Goal: Transaction & Acquisition: Purchase product/service

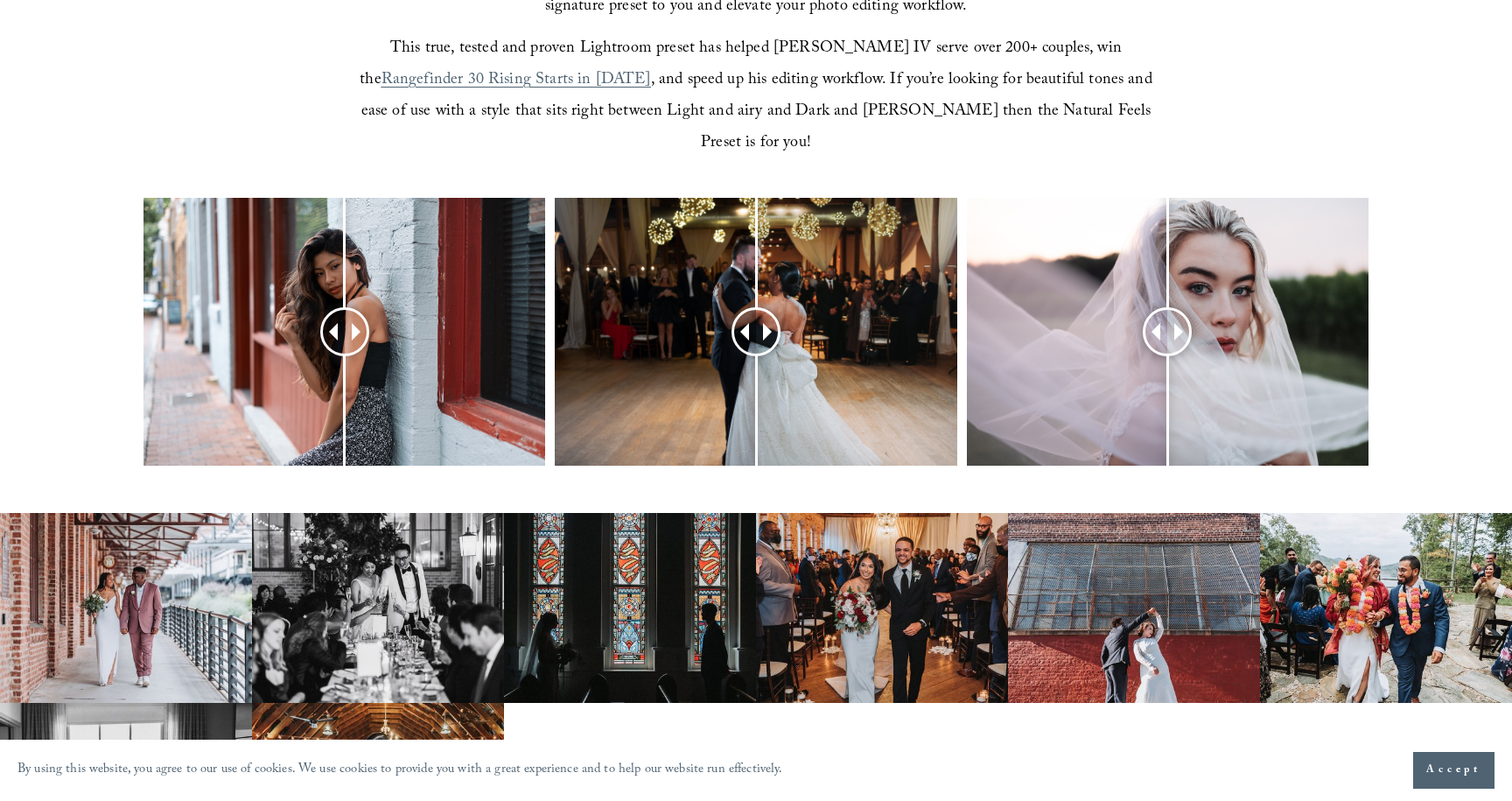
scroll to position [692, 0]
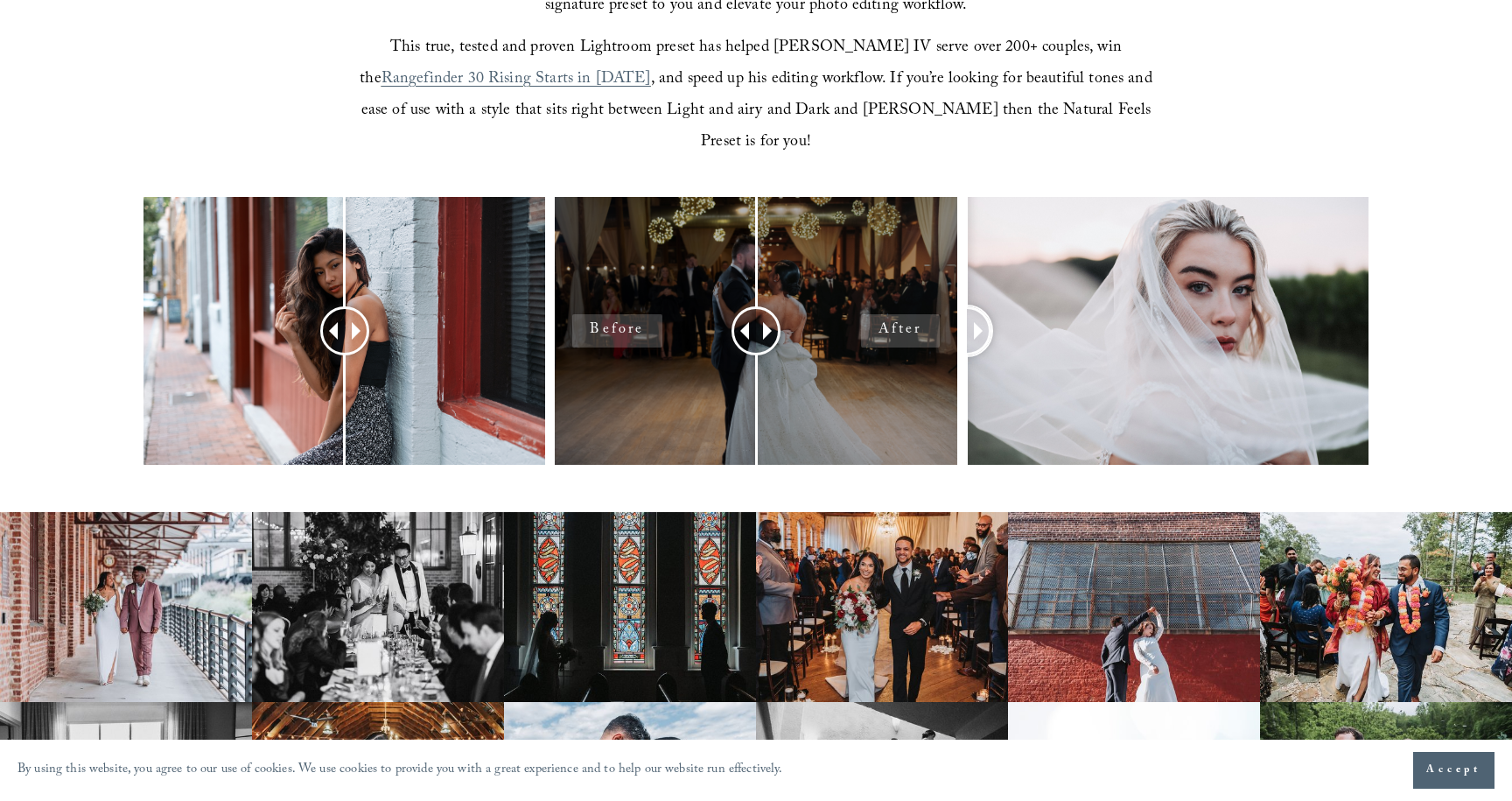
drag, startPoint x: 1162, startPoint y: 297, endPoint x: 866, endPoint y: 330, distance: 297.8
click at [866, 330] on div at bounding box center [756, 354] width 1512 height 314
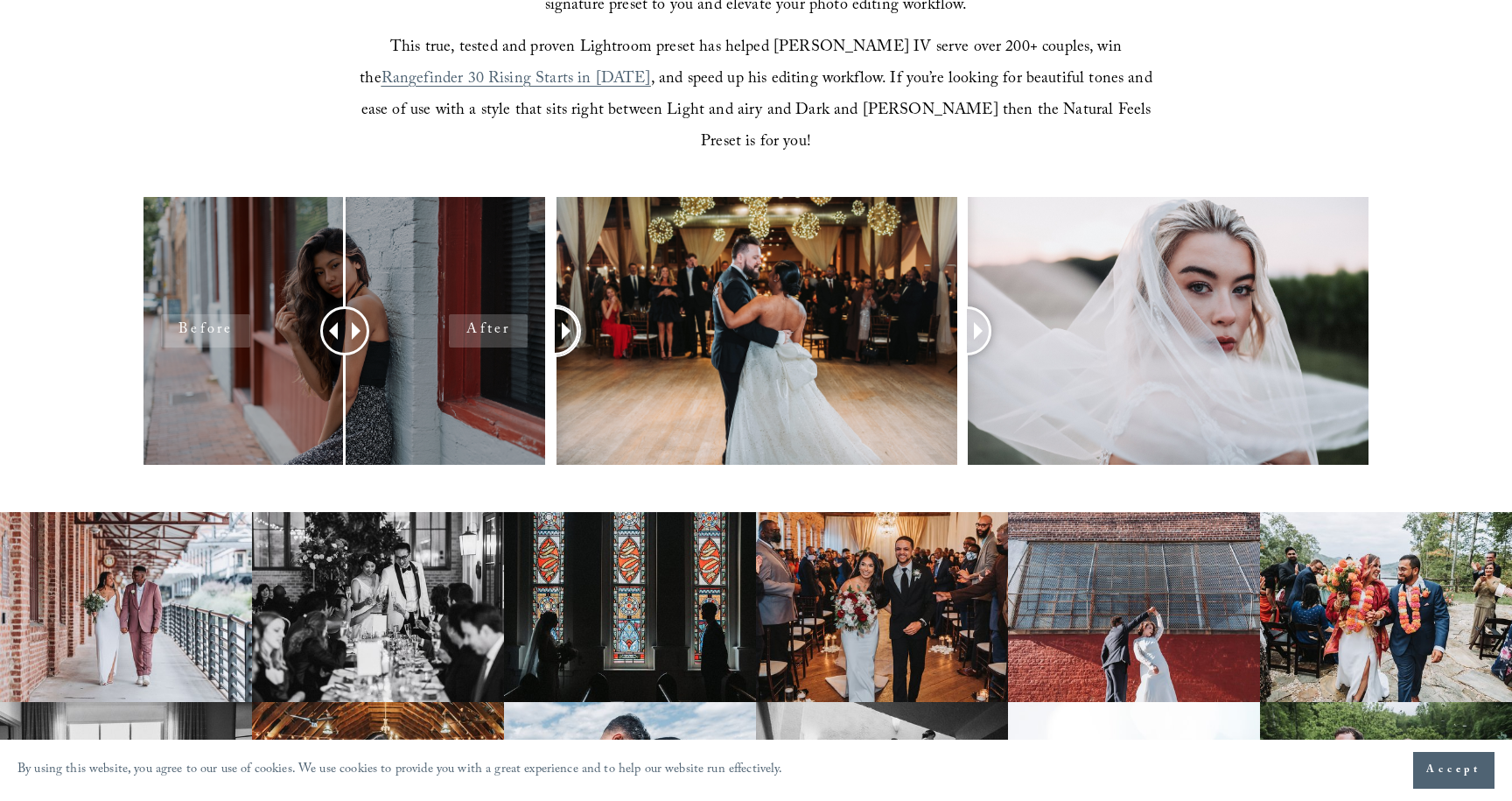
drag, startPoint x: 750, startPoint y: 298, endPoint x: 533, endPoint y: 296, distance: 217.0
click at [532, 296] on div at bounding box center [756, 354] width 1512 height 314
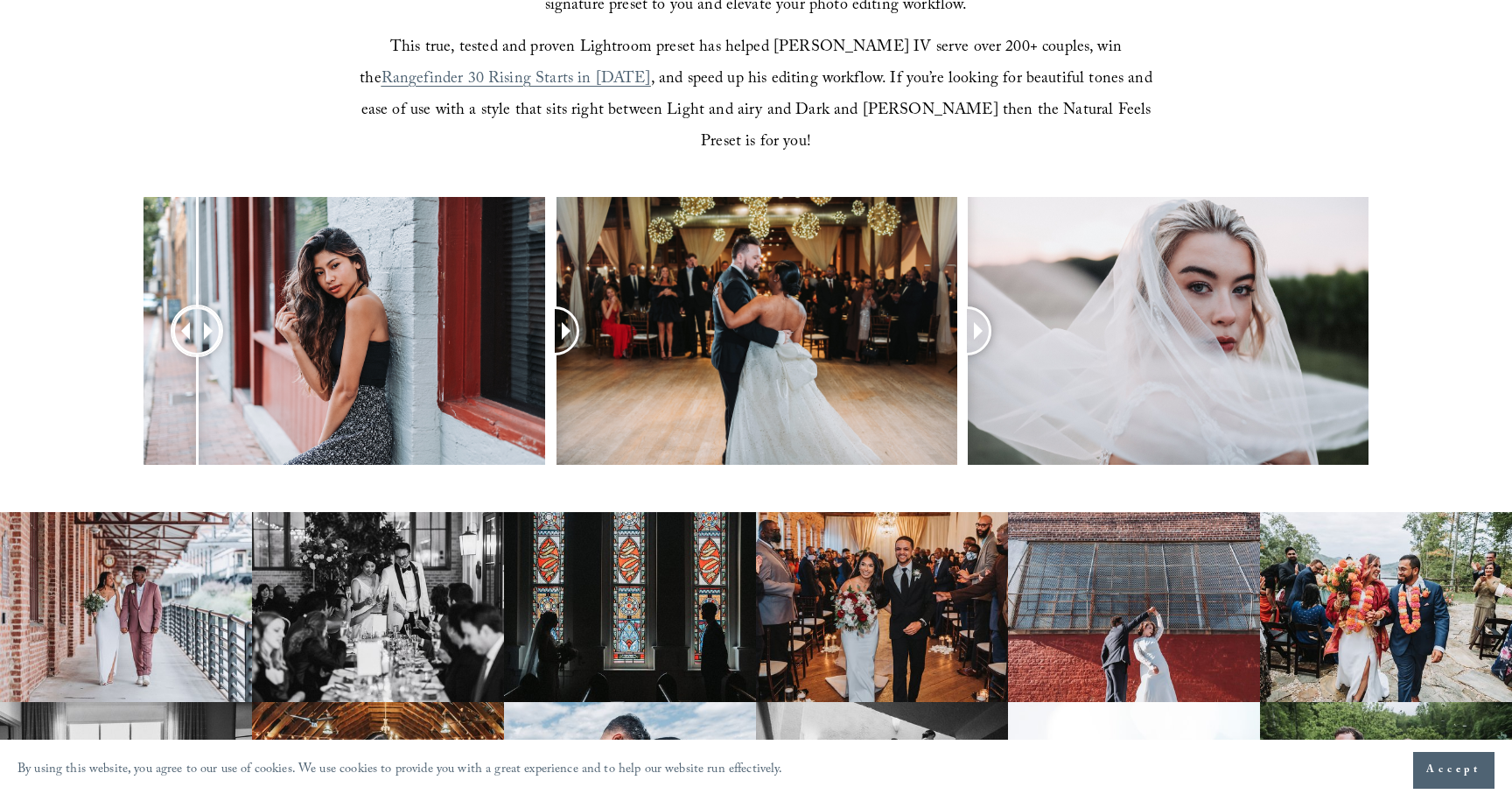
drag, startPoint x: 336, startPoint y: 296, endPoint x: 198, endPoint y: 296, distance: 138.0
click at [198, 309] on div at bounding box center [196, 330] width 45 height 45
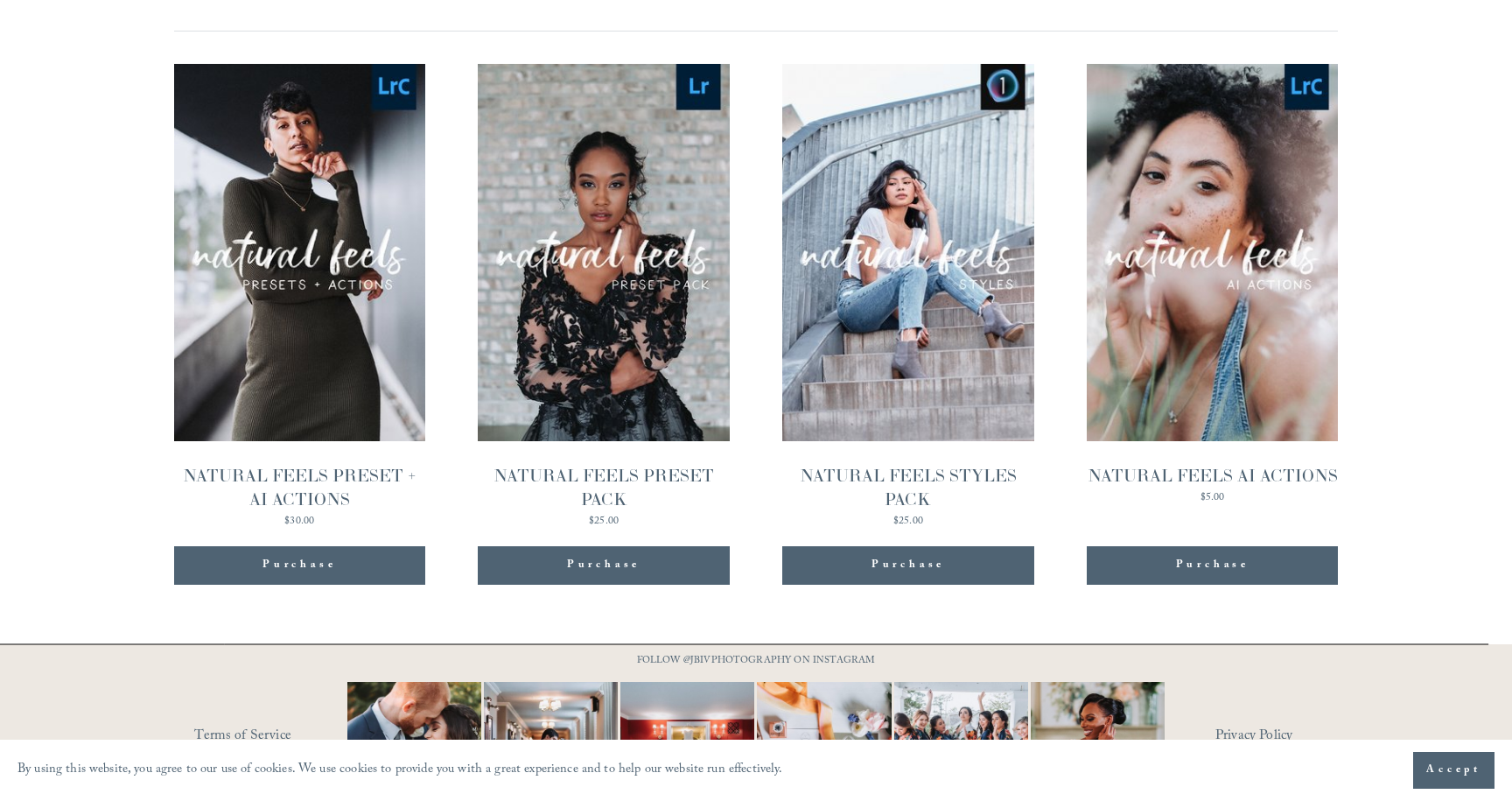
scroll to position [1840, 0]
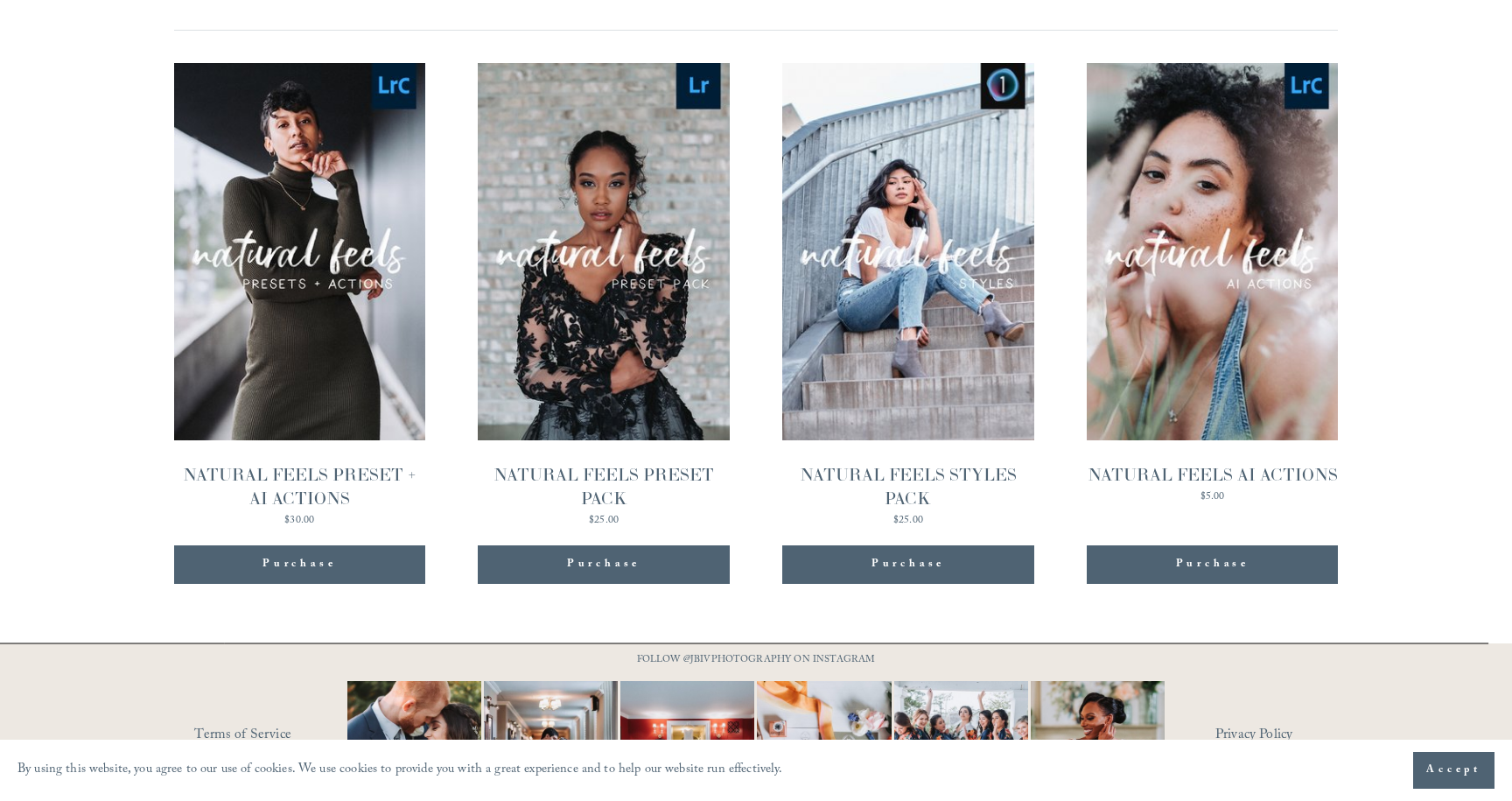
click at [329, 463] on div "NATURAL FEELS PRESET + AI ACTIONS" at bounding box center [300, 487] width 251 height 48
click at [1211, 463] on div "NATURAL FEELS AI ACTIONS" at bounding box center [1213, 474] width 251 height 24
click at [907, 463] on div "NATURAL FEELS STYLES PACK" at bounding box center [908, 487] width 251 height 48
click at [300, 556] on div "Purchase" at bounding box center [299, 565] width 73 height 17
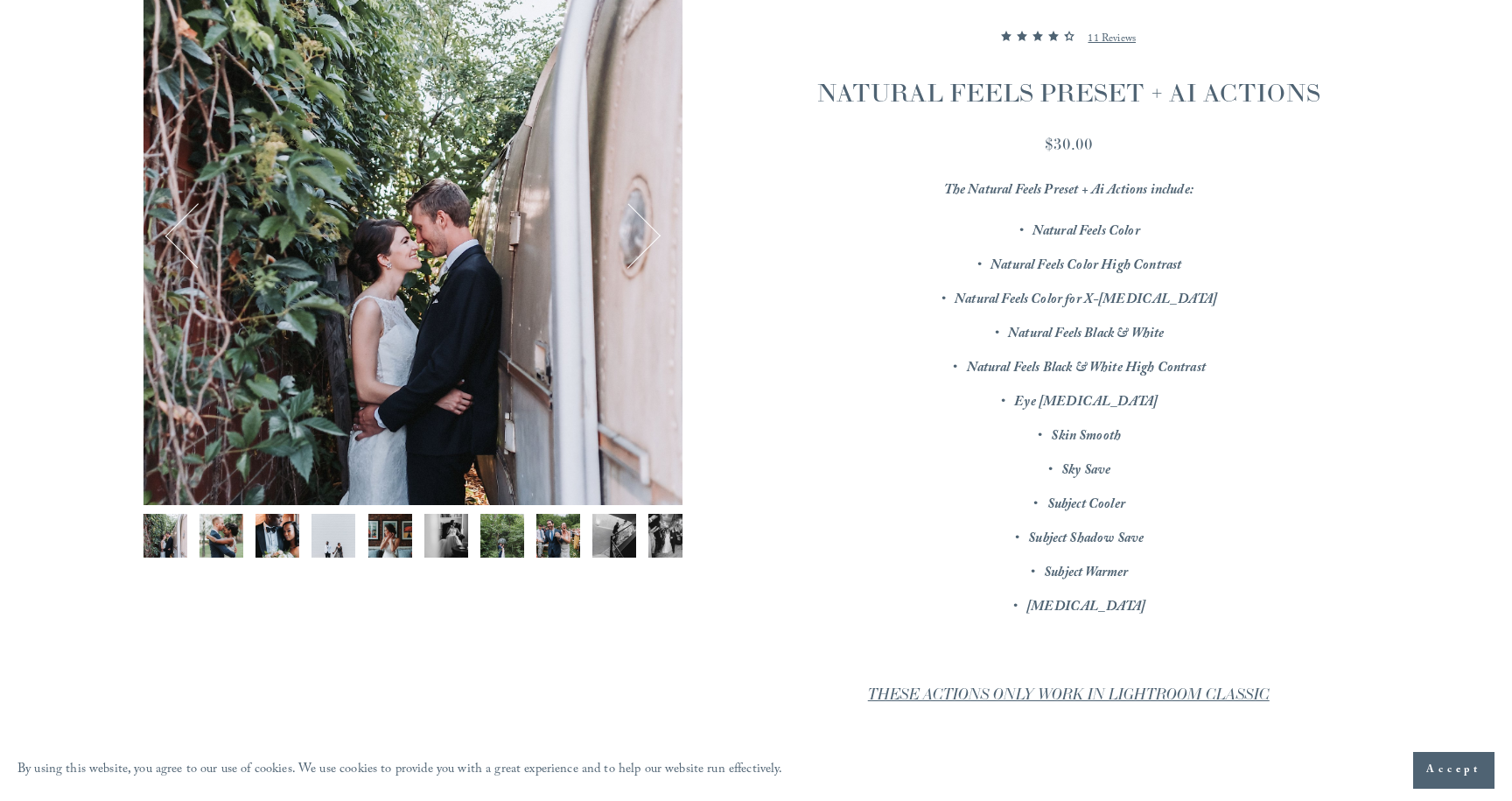
scroll to position [298, 0]
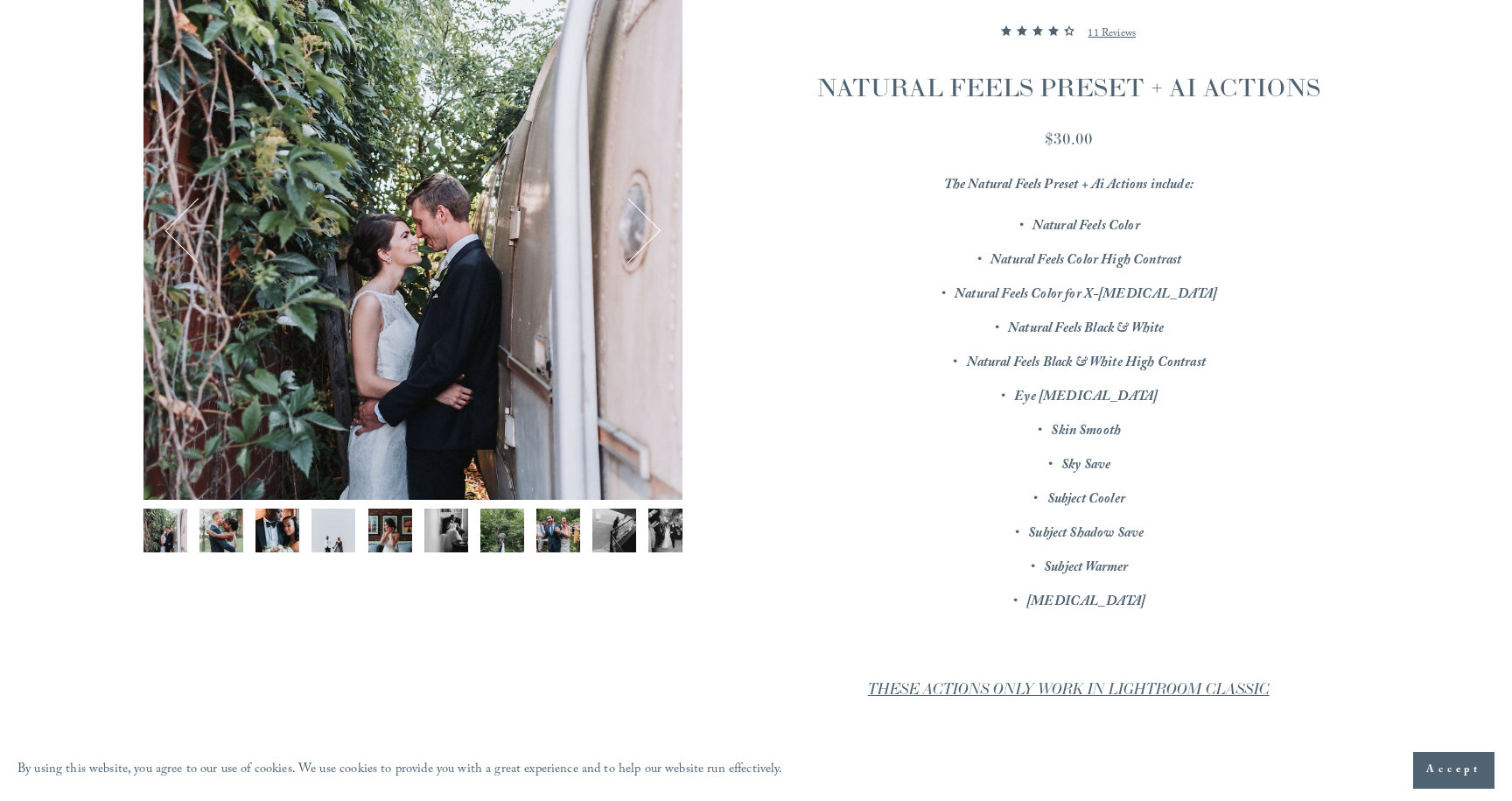
click at [394, 537] on img "Image 5 of 12" at bounding box center [390, 531] width 44 height 44
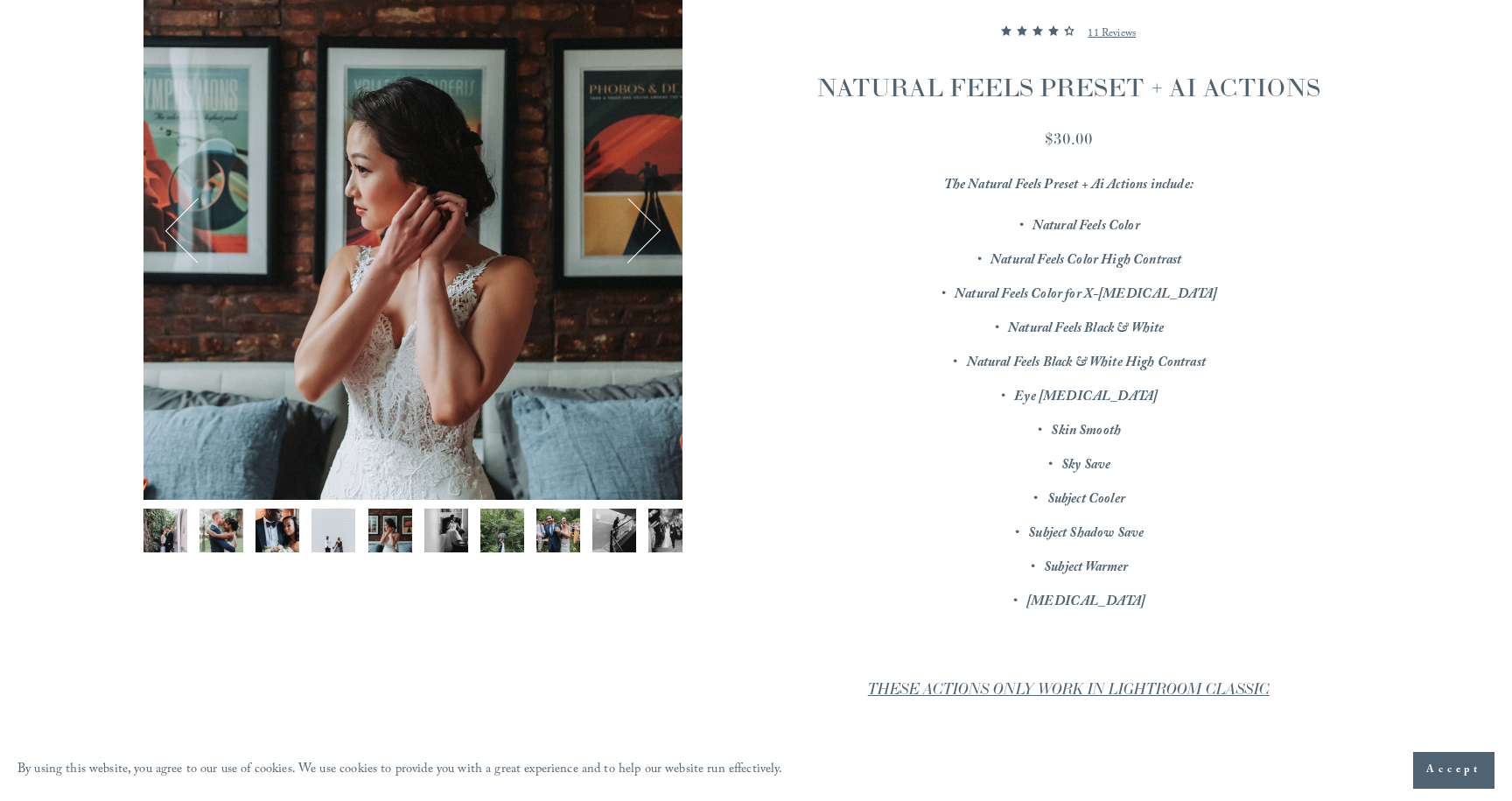
click at [444, 536] on img "Image 6 of 12" at bounding box center [447, 531] width 44 height 44
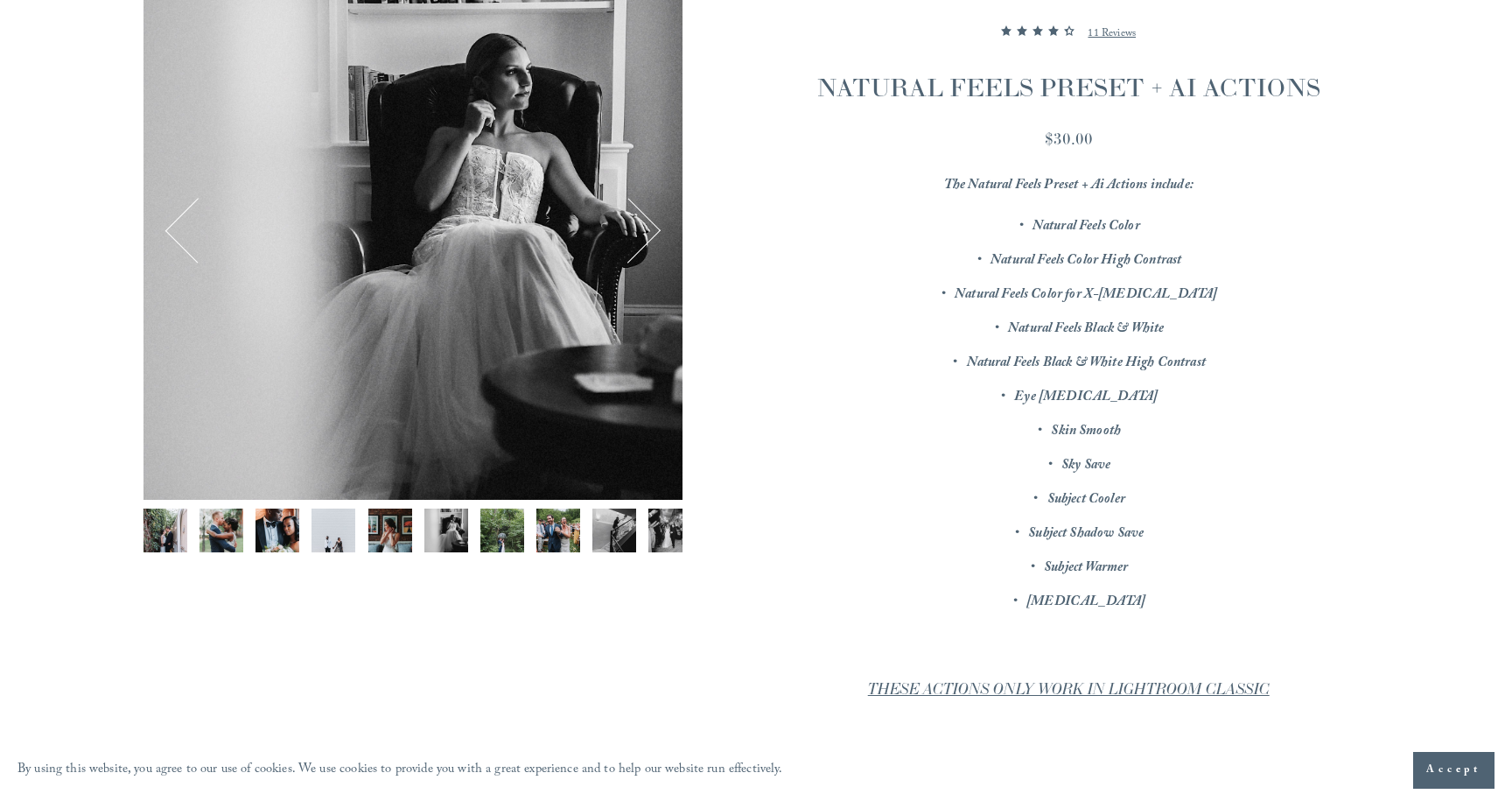
click at [507, 532] on img "Image 7 of 12" at bounding box center [503, 531] width 44 height 44
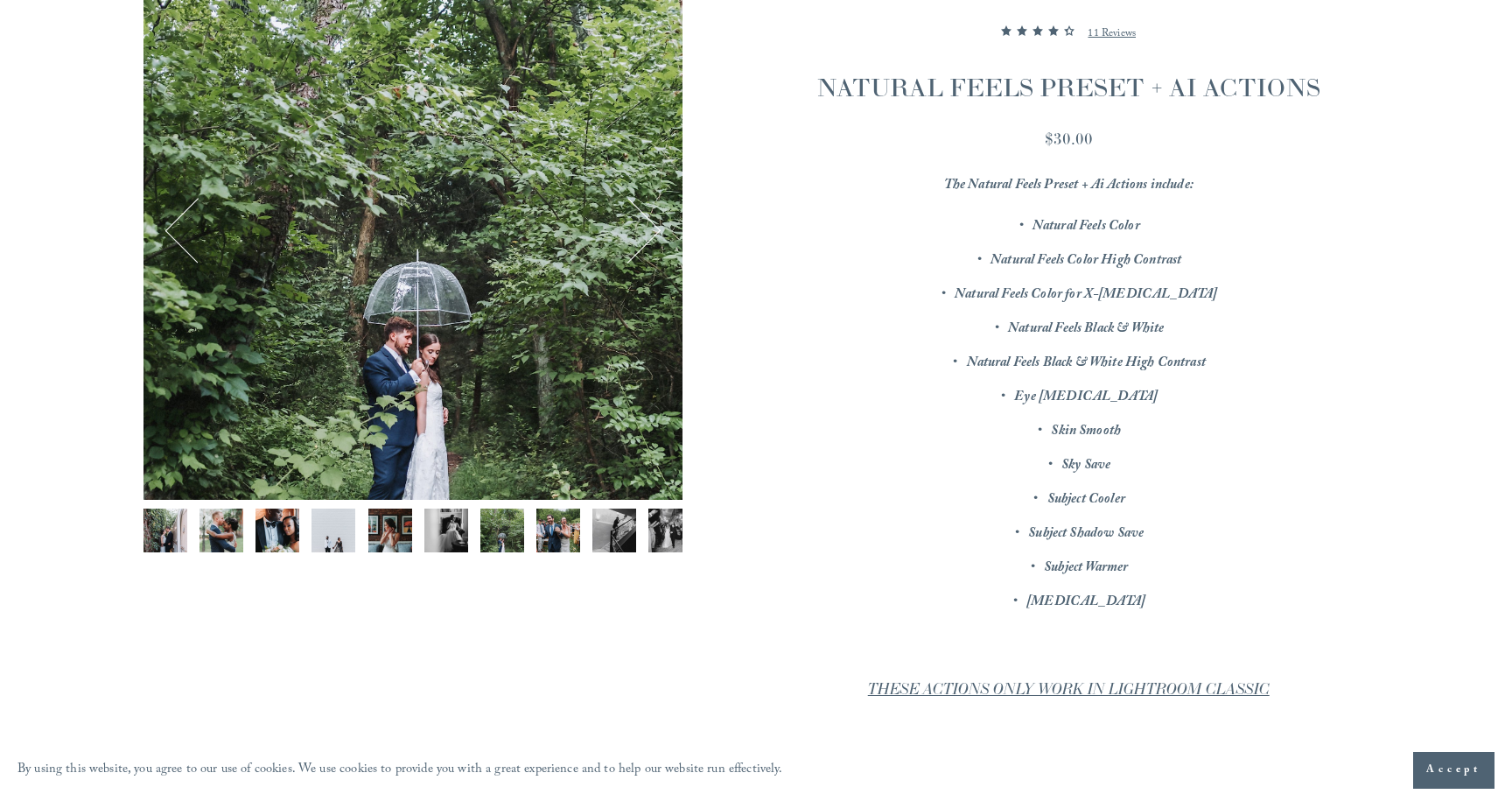
click at [570, 531] on img "Image 8 of 12" at bounding box center [559, 531] width 44 height 44
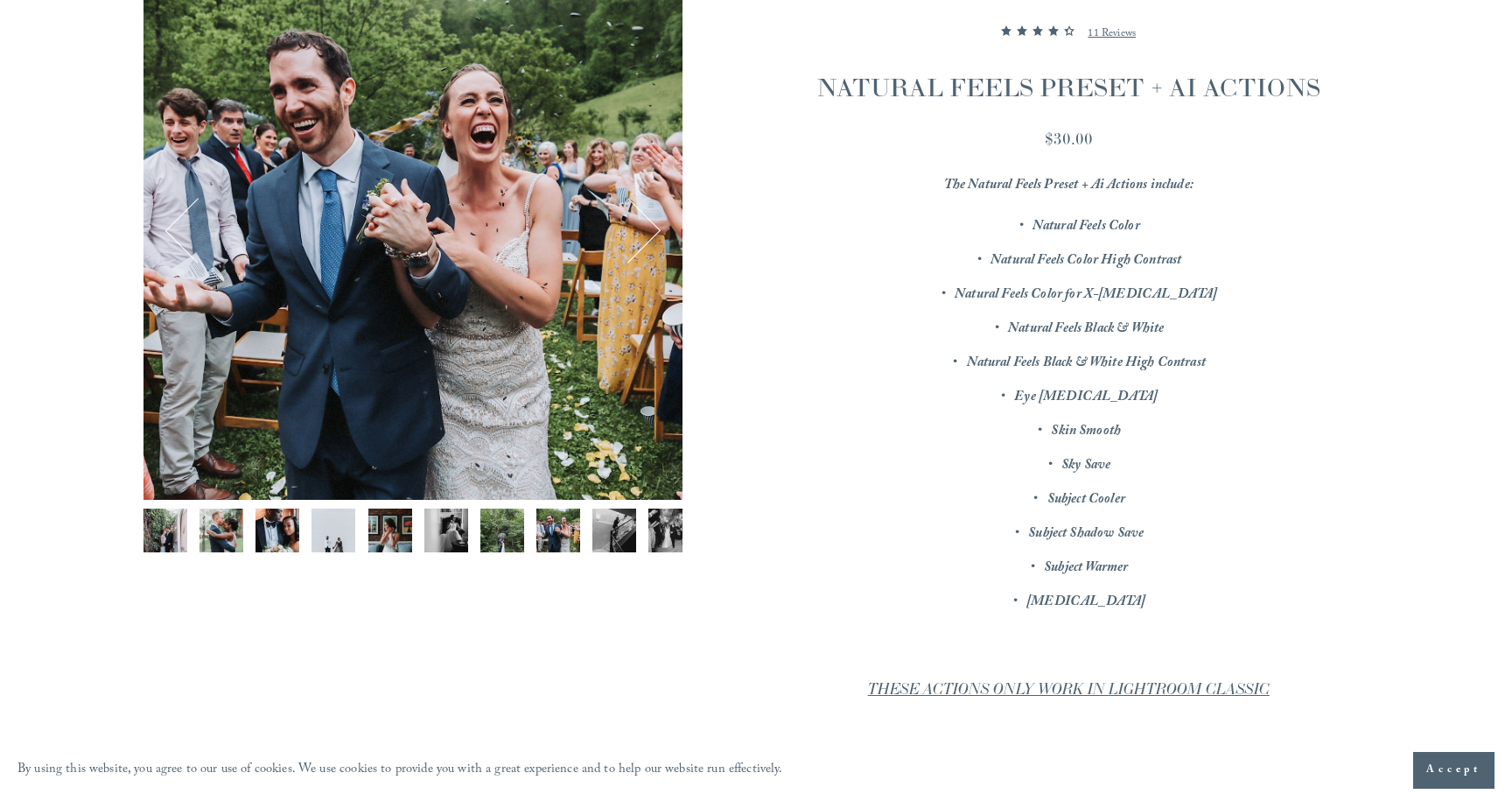
click at [610, 533] on img "Image 9 of 12" at bounding box center [614, 531] width 44 height 44
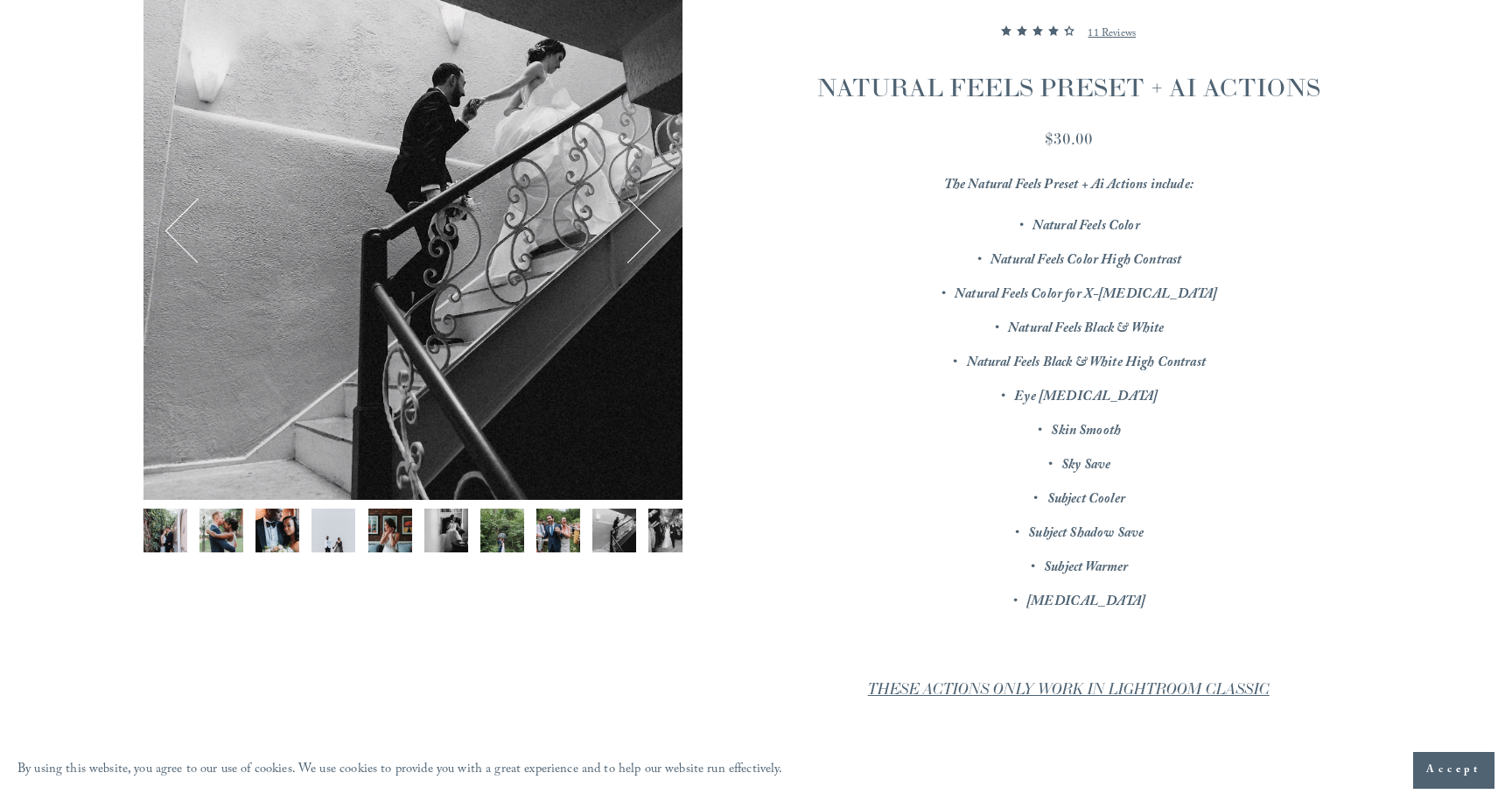
click at [657, 534] on img "Image 10 of 12" at bounding box center [670, 531] width 44 height 44
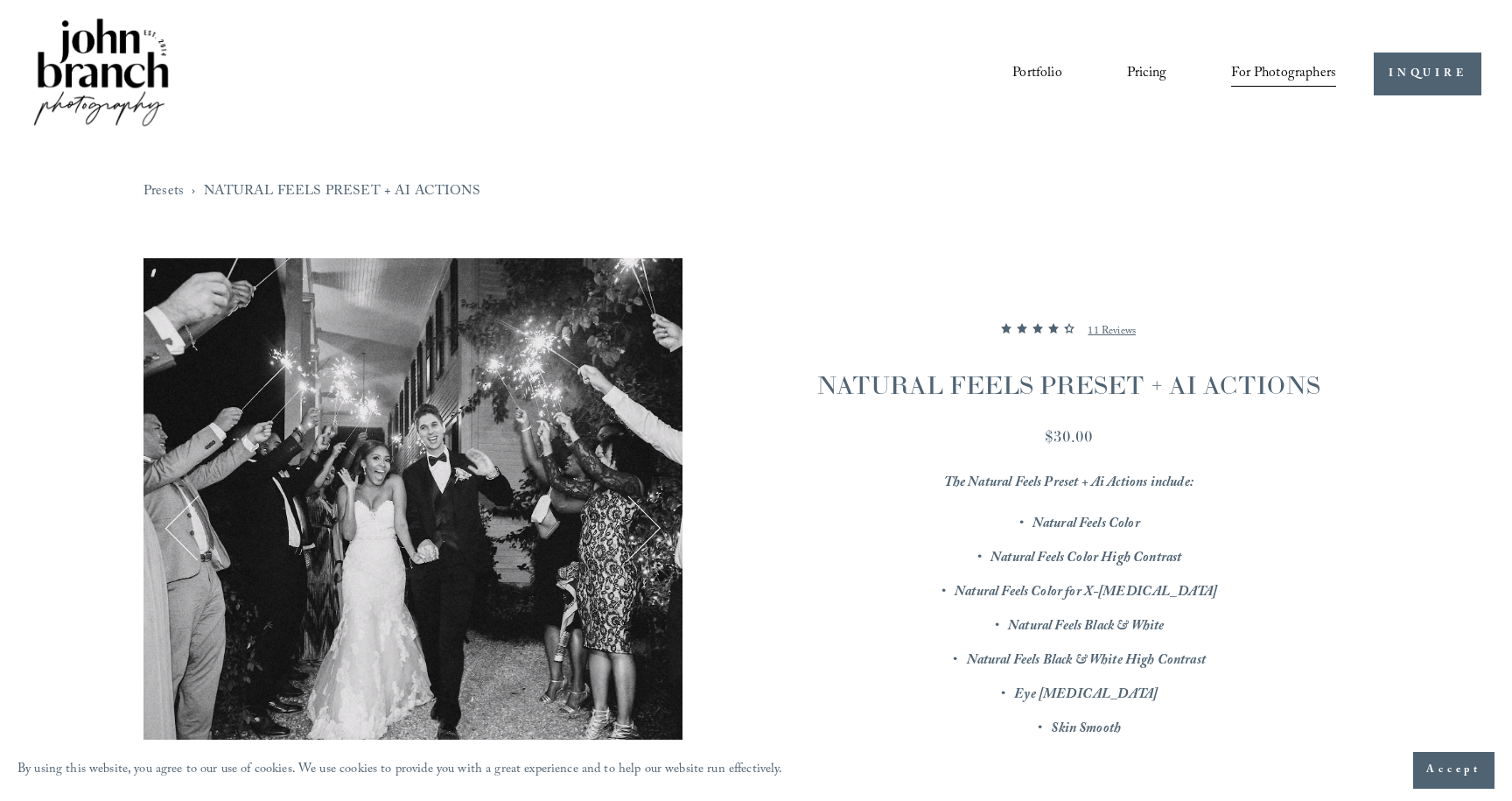
scroll to position [0, 0]
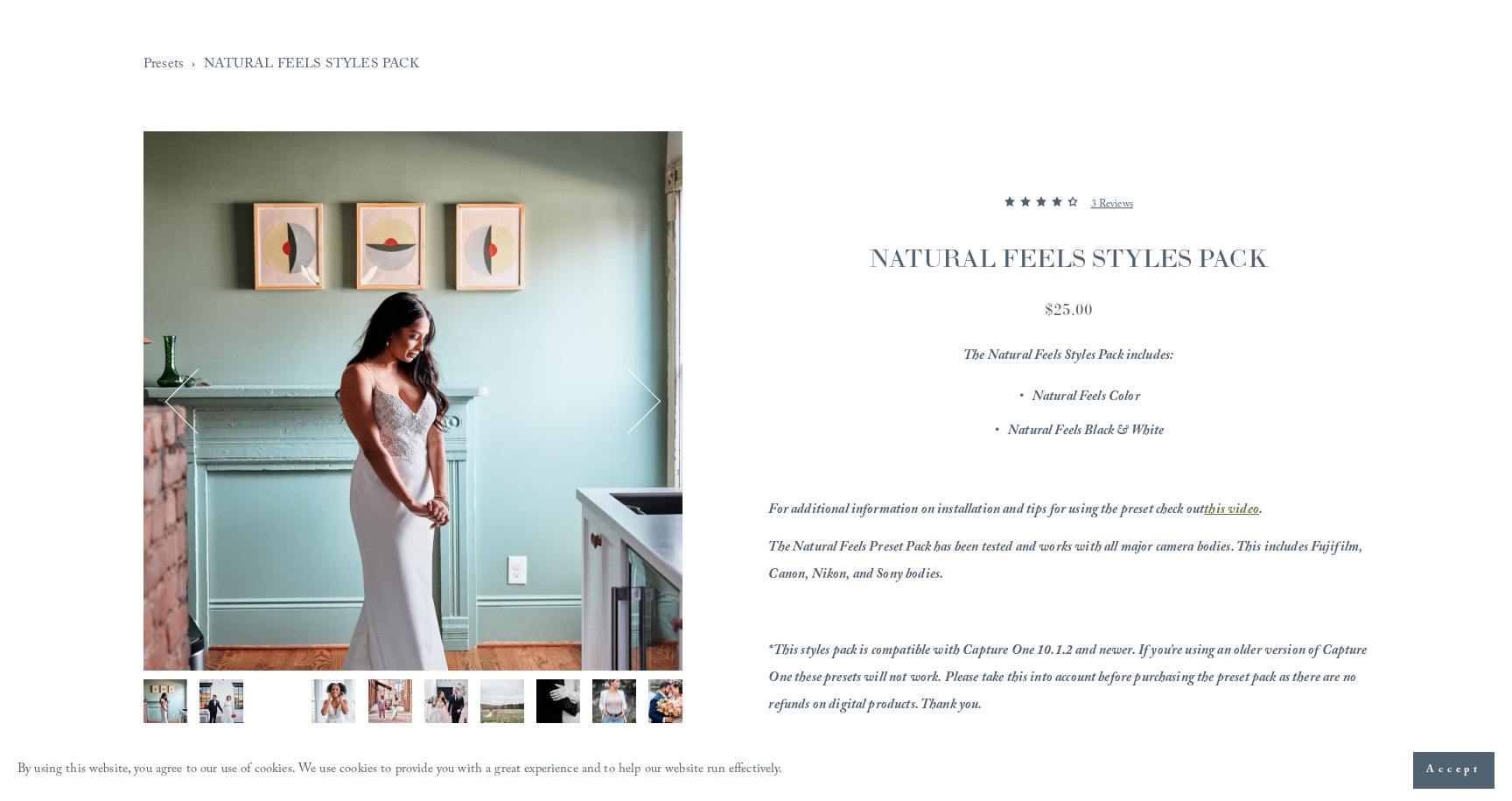
scroll to position [211, 0]
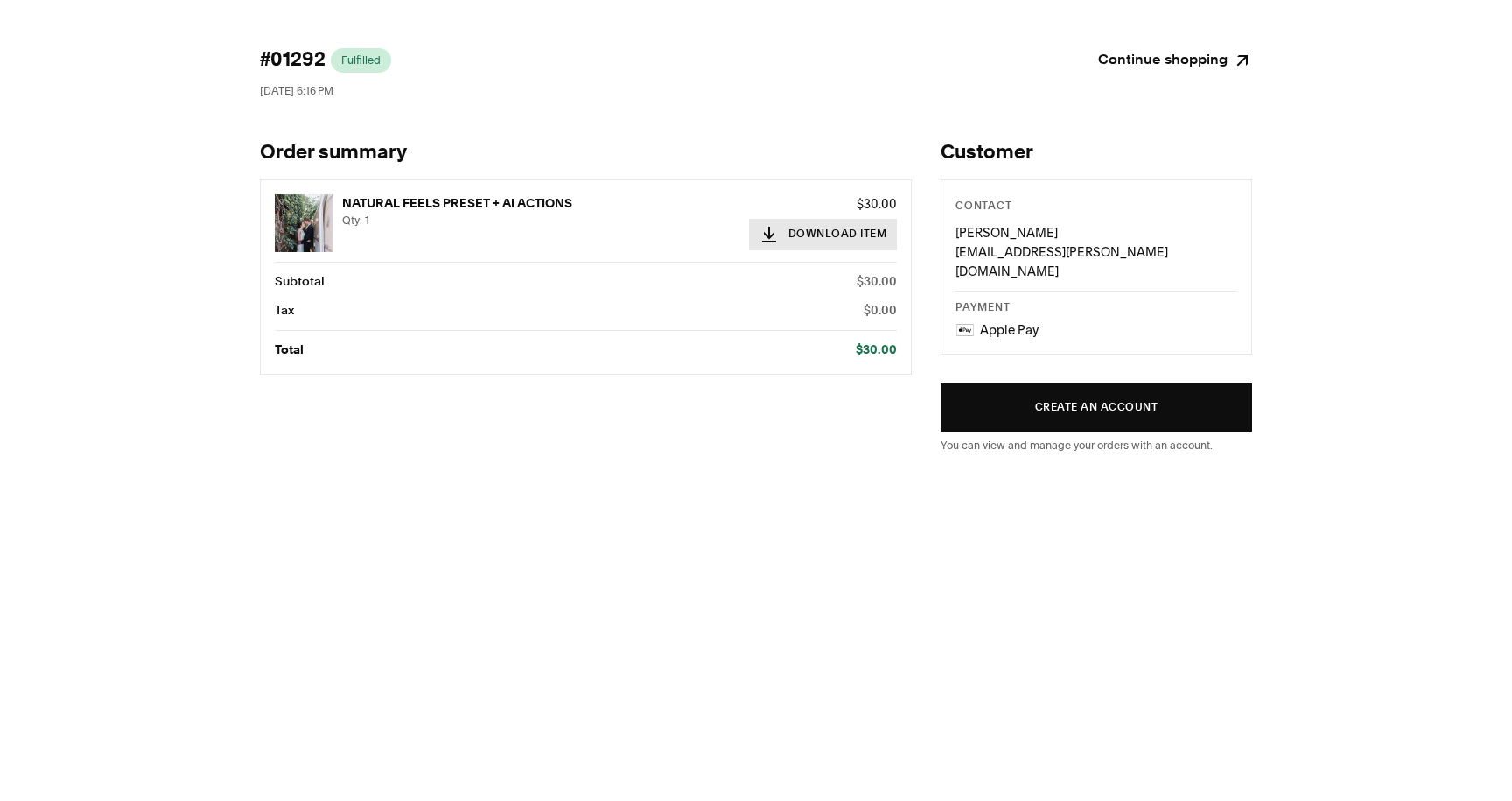
click at [824, 233] on button "Download Item" at bounding box center [824, 234] width 149 height 31
click at [1184, 60] on link "Continue shopping" at bounding box center [1176, 61] width 154 height 25
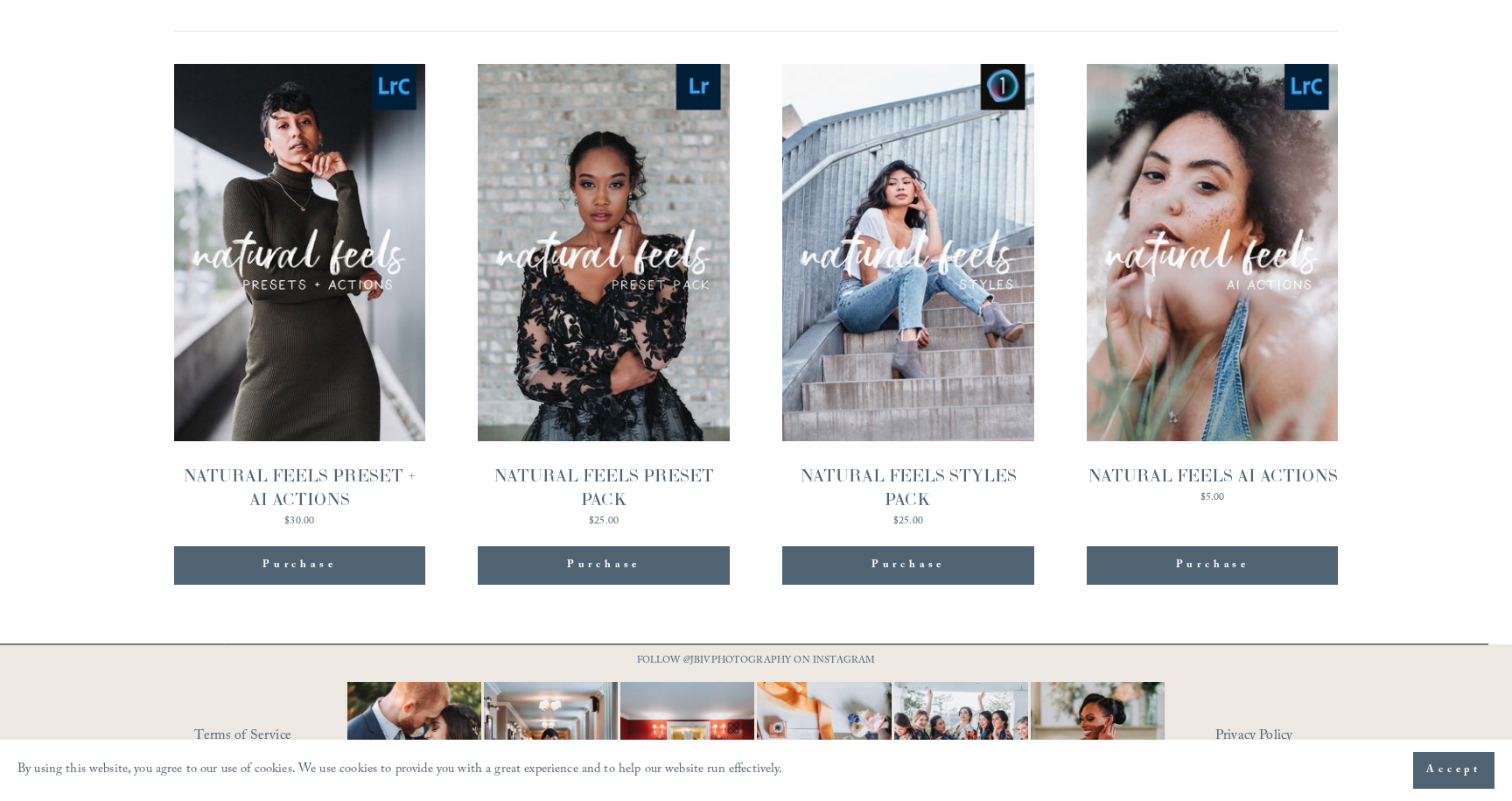
scroll to position [1749, 0]
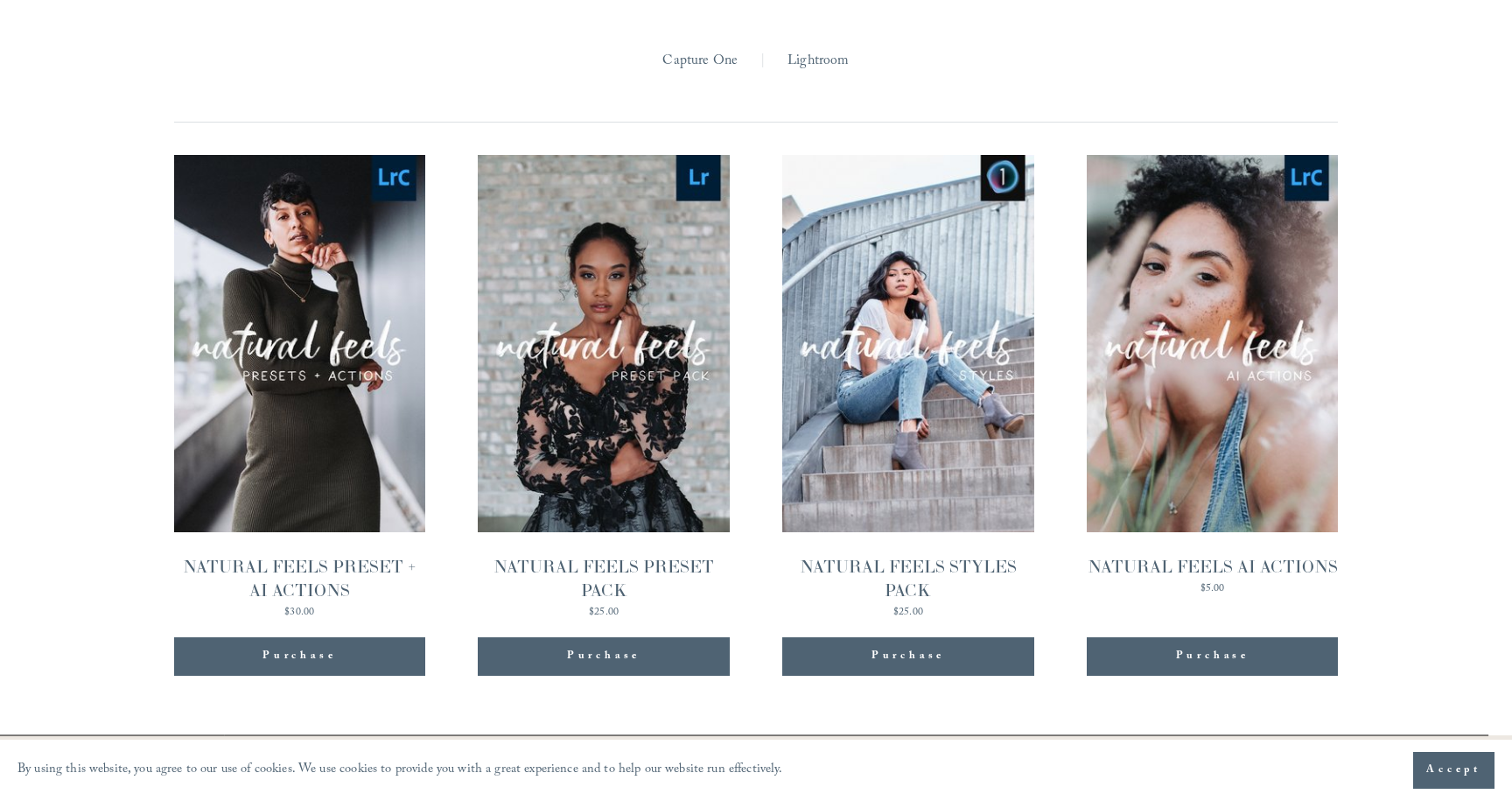
click at [295, 555] on div "NATURAL FEELS PRESET + AI ACTIONS" at bounding box center [300, 579] width 251 height 48
